Goal: Transaction & Acquisition: Purchase product/service

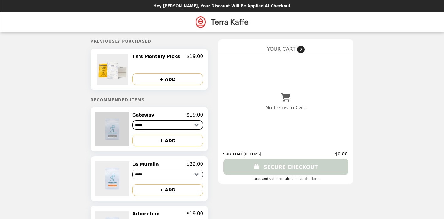
click at [118, 122] on img at bounding box center [113, 129] width 36 height 34
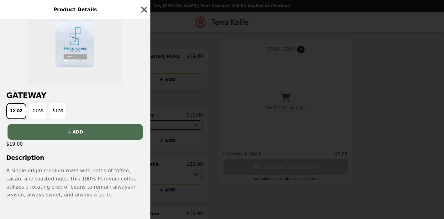
scroll to position [35, 0]
click at [144, 14] on div "Product Details" at bounding box center [75, 9] width 150 height 19
click at [144, 8] on icon "button" at bounding box center [144, 10] width 6 height 6
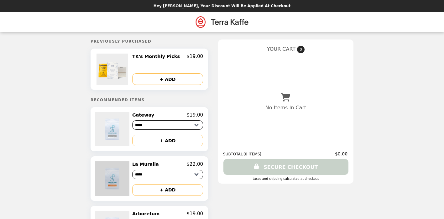
click at [117, 178] on img at bounding box center [113, 178] width 36 height 34
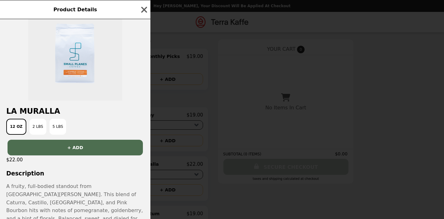
scroll to position [48, 0]
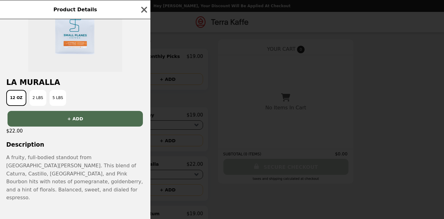
click at [203, 144] on div "Product Details La Muralla 12 oz 2 lbs 5 lbs + ADD $22.00 Description A fruity,…" at bounding box center [222, 109] width 444 height 219
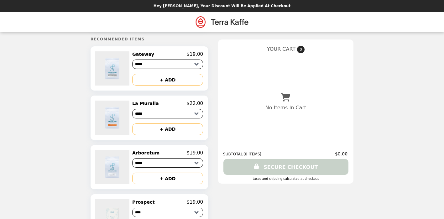
scroll to position [61, 0]
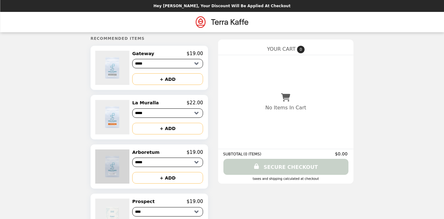
click at [121, 165] on img at bounding box center [113, 166] width 36 height 34
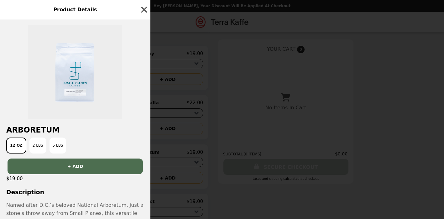
scroll to position [39, 0]
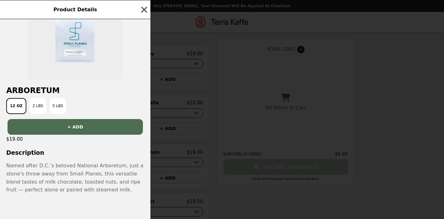
click at [211, 149] on div "Product Details Arboretum 12 oz 2 lbs 5 lbs + ADD $19.00 Description Named afte…" at bounding box center [222, 109] width 444 height 219
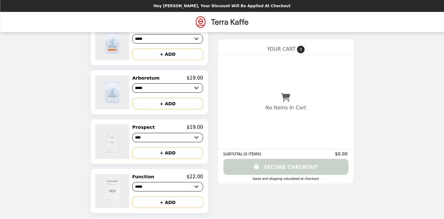
scroll to position [136, 0]
click at [115, 142] on img at bounding box center [113, 141] width 36 height 34
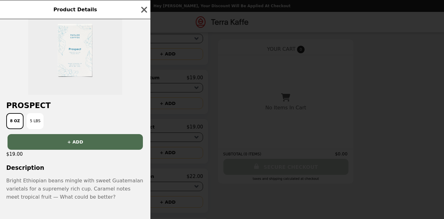
scroll to position [31, 0]
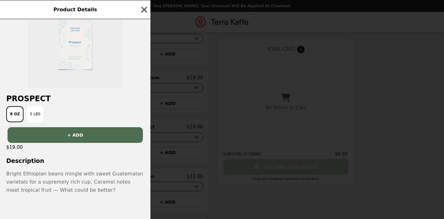
click at [208, 187] on div "Product Details Prospect 8 oz 5 lbs + ADD $19.00 Description Bright Ethiopian b…" at bounding box center [222, 109] width 444 height 219
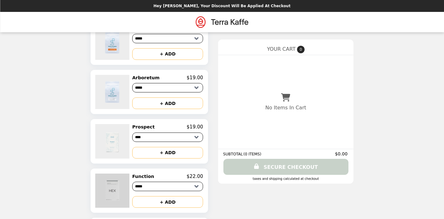
click at [127, 184] on img at bounding box center [113, 190] width 36 height 34
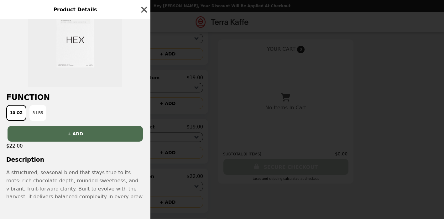
scroll to position [33, 0]
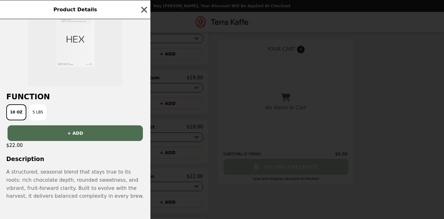
click at [204, 194] on div "Product Details Function 10 oz 5 lbs + ADD $22.00 Description A structured, sea…" at bounding box center [222, 109] width 444 height 219
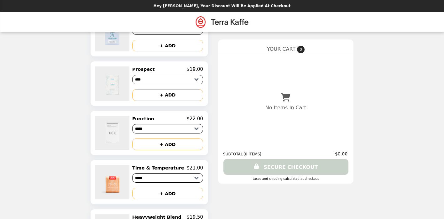
scroll to position [198, 0]
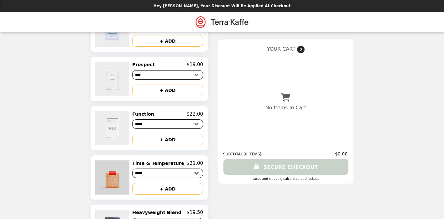
click at [121, 182] on img at bounding box center [113, 177] width 36 height 34
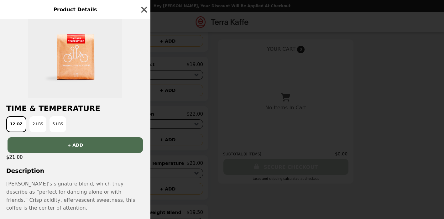
scroll to position [31, 0]
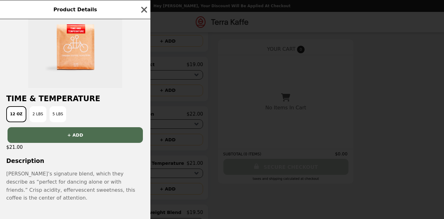
click at [214, 188] on div "Product Details Time & Temperature 12 oz 2 lbs 5 lbs + ADD $21.00 Description T…" at bounding box center [222, 109] width 444 height 219
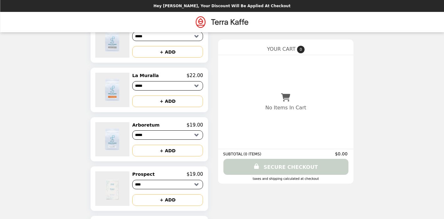
scroll to position [87, 0]
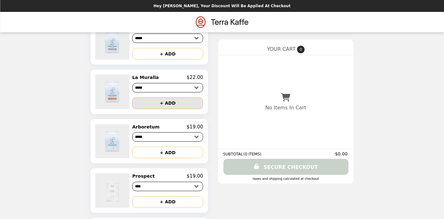
click at [162, 105] on button "+ ADD" at bounding box center [167, 103] width 71 height 12
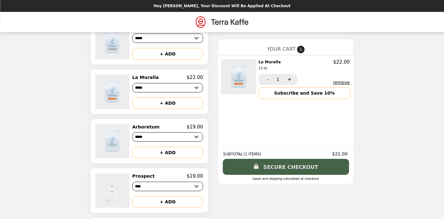
click at [262, 170] on link "SECURE CHECKOUT" at bounding box center [286, 167] width 126 height 16
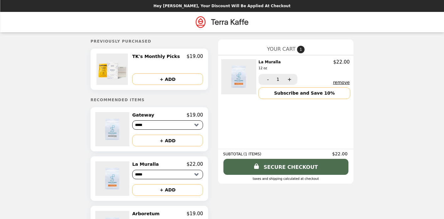
scroll to position [87, 0]
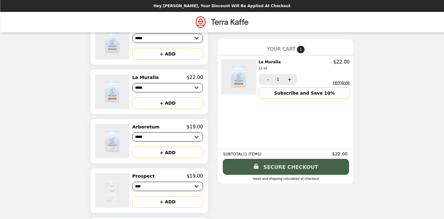
click at [298, 166] on link "SECURE CHECKOUT" at bounding box center [286, 167] width 126 height 16
